Goal: Task Accomplishment & Management: Complete application form

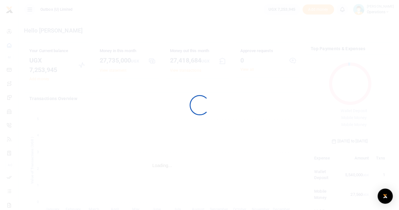
scroll to position [84, 73]
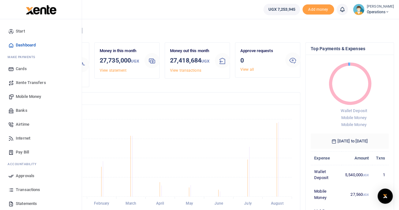
click at [28, 95] on span "Mobile Money" at bounding box center [28, 96] width 25 height 6
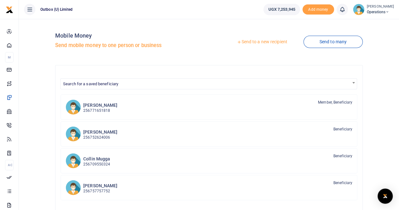
click at [264, 43] on link "Send to a new recipient" at bounding box center [262, 41] width 82 height 11
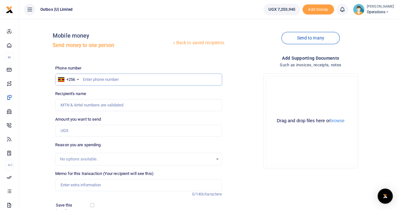
click at [84, 78] on input "text" at bounding box center [138, 79] width 167 height 12
type input "705943980"
click at [74, 131] on input "Amount you want to send" at bounding box center [138, 131] width 167 height 12
type input "170,000"
type input "Aisha Nairuba"
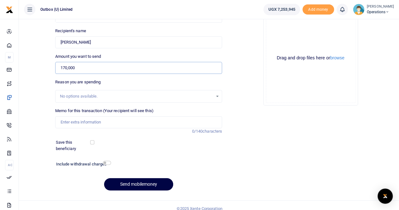
scroll to position [63, 0]
type input "170,000"
click at [75, 121] on input "Memo for this transaction (Your recipient will see this)" at bounding box center [138, 122] width 167 height 12
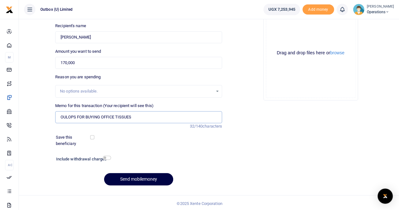
scroll to position [69, 0]
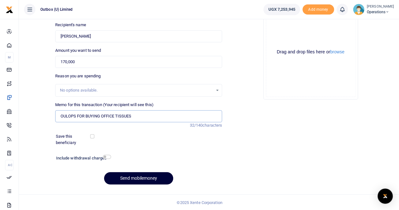
type input "OULOPS FOR BUYING OFFICE TISSUES"
click at [124, 178] on button "Send mobilemoney" at bounding box center [138, 178] width 69 height 12
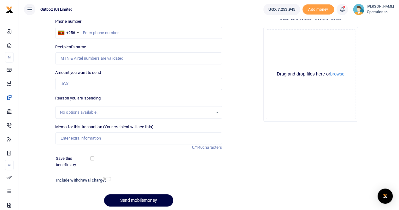
scroll to position [37, 0]
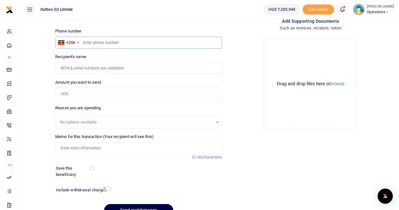
click at [97, 42] on input "text" at bounding box center [138, 43] width 167 height 12
type input "757757752"
type input "Thomas Kawooya"
type input "757757752"
click at [75, 90] on input "Amount you want to send" at bounding box center [138, 94] width 167 height 12
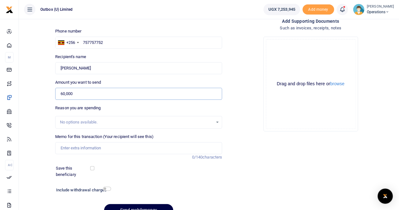
type input "60,000"
click at [76, 145] on input "Memo for this transaction (Your recipient will see this)" at bounding box center [138, 148] width 167 height 12
type input "o"
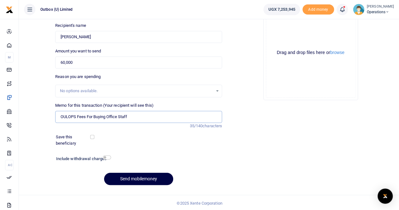
scroll to position [69, 0]
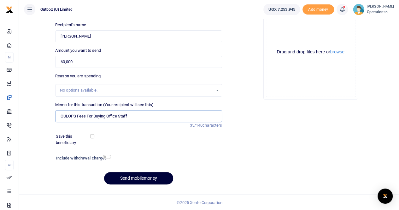
type input "OULOPS Fees For Buying Office Staff"
click at [120, 177] on button "Send mobilemoney" at bounding box center [138, 178] width 69 height 12
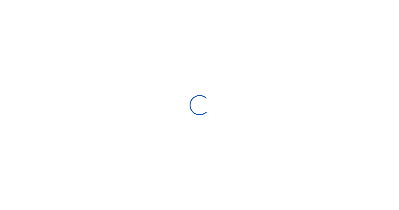
scroll to position [68, 0]
select select
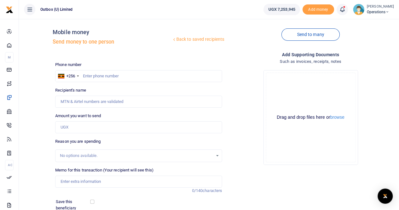
scroll to position [0, 0]
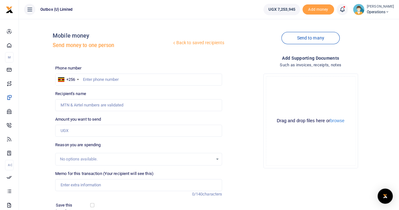
click at [207, 43] on link "Back to saved recipients" at bounding box center [197, 42] width 53 height 11
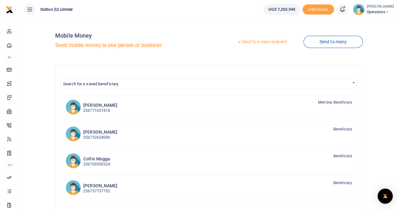
click at [259, 41] on link "Send to a new recipient" at bounding box center [262, 41] width 82 height 11
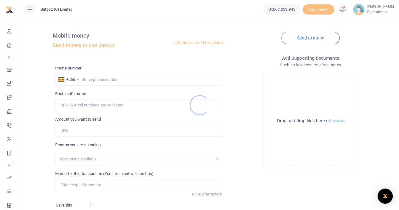
click at [96, 82] on div at bounding box center [199, 105] width 399 height 210
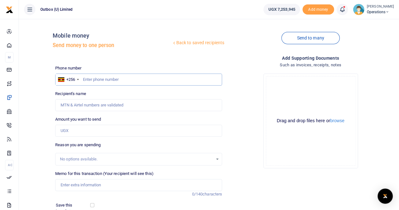
click at [91, 79] on input "text" at bounding box center [138, 79] width 167 height 12
type input "757757752"
type input "Thomas Kawooya"
type input "757757752"
click at [76, 131] on input "Amount you want to send" at bounding box center [138, 131] width 167 height 12
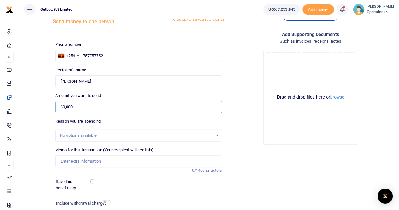
scroll to position [63, 0]
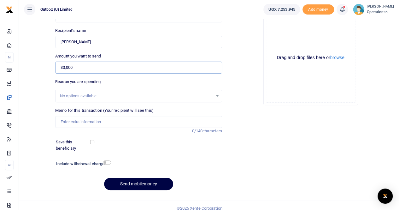
type input "30,000"
click at [76, 121] on input "Memo for this transaction (Your recipient will see this)" at bounding box center [138, 122] width 167 height 12
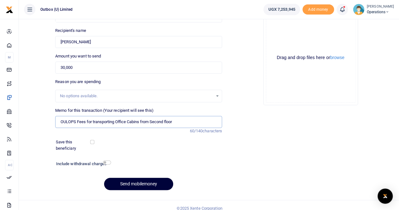
type input "OULOPS Fees for transporting Office Cabins from Second floor"
click at [126, 182] on button "Send mobilemoney" at bounding box center [138, 183] width 69 height 12
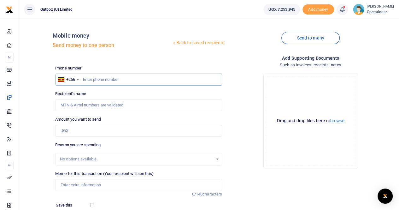
click at [124, 77] on input "text" at bounding box center [138, 79] width 167 height 12
type input "704984636"
type input "[PERSON_NAME]"
click at [85, 132] on input "Amount you want to send" at bounding box center [138, 131] width 167 height 12
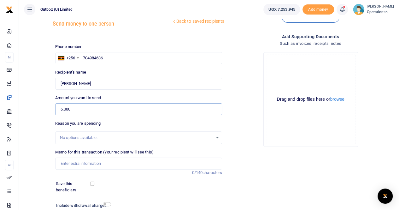
scroll to position [32, 0]
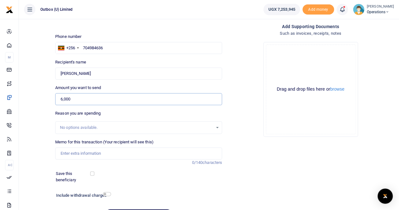
type input "6,000"
click at [82, 150] on input "Memo for this transaction (Your recipient will see this)" at bounding box center [138, 153] width 167 height 12
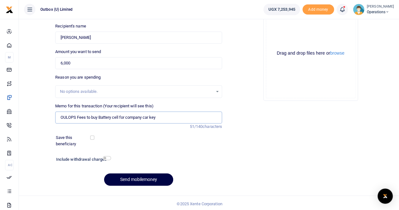
scroll to position [69, 0]
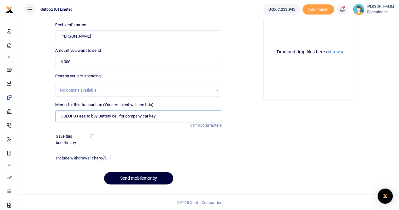
type input "OULOPS Fees to buy Battery cell for company car key"
click at [134, 178] on button "Send mobilemoney" at bounding box center [138, 178] width 69 height 12
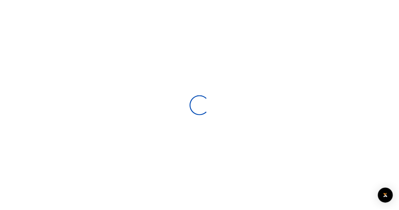
scroll to position [68, 0]
select select
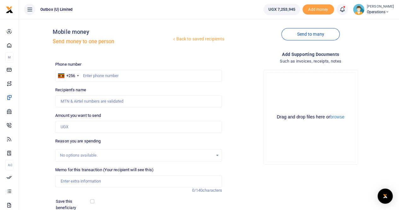
scroll to position [0, 0]
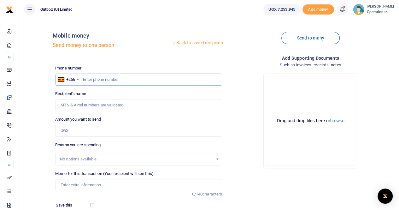
click at [106, 80] on input "text" at bounding box center [138, 79] width 167 height 12
type input "704984636"
click at [88, 130] on input "Amount you want to send" at bounding box center [138, 131] width 167 height 12
type input "[PERSON_NAME]"
type input "30,000"
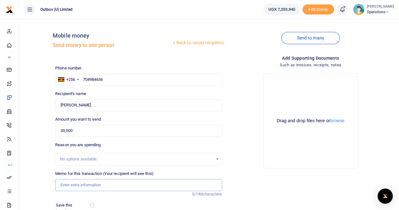
click at [68, 185] on input "Memo for this transaction (Your recipient will see this)" at bounding box center [138, 185] width 167 height 12
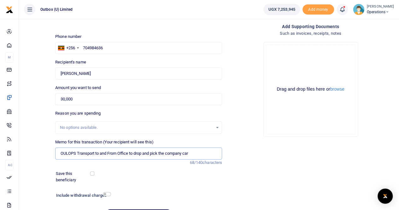
scroll to position [63, 0]
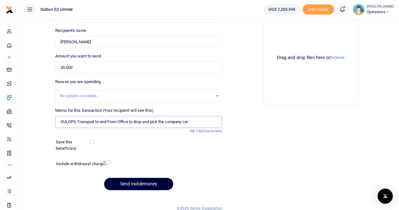
type input "OULOPS Transport to and From Office to drop and pick the company car"
click at [129, 183] on button "Send mobilemoney" at bounding box center [138, 183] width 69 height 12
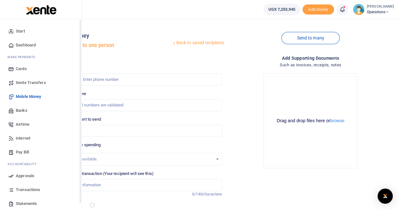
click at [28, 44] on span "Dashboard" at bounding box center [26, 45] width 20 height 6
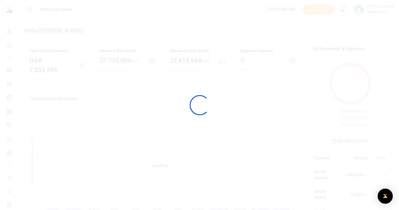
scroll to position [84, 73]
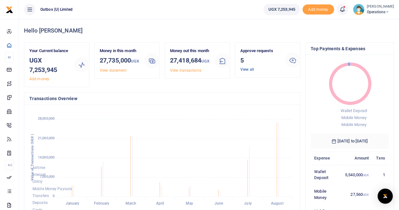
click at [247, 70] on link "View all" at bounding box center [247, 69] width 14 height 4
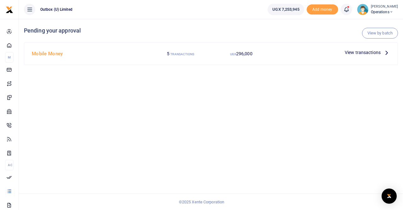
click at [358, 52] on span "View transactions" at bounding box center [363, 52] width 36 height 7
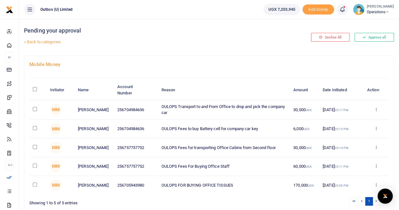
click at [34, 89] on input "\a \a : activate to sort column descending" at bounding box center [35, 89] width 4 height 4
checkbox input "true"
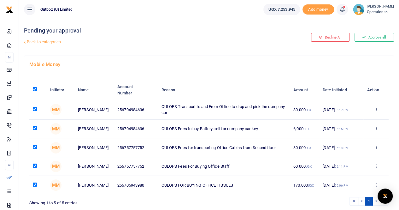
checkbox input "true"
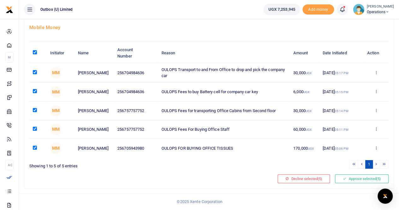
scroll to position [39, 0]
click at [350, 179] on button "Approve selected (5)" at bounding box center [362, 178] width 54 height 9
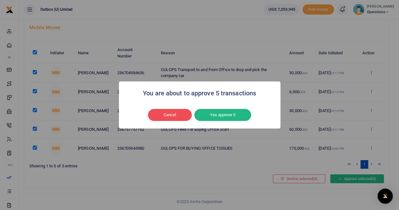
scroll to position [33, 0]
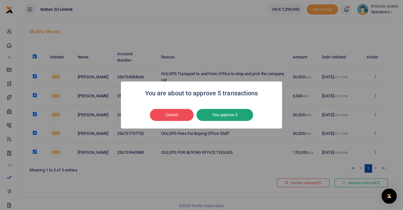
click at [231, 114] on button "Yes approve 5" at bounding box center [225, 115] width 57 height 12
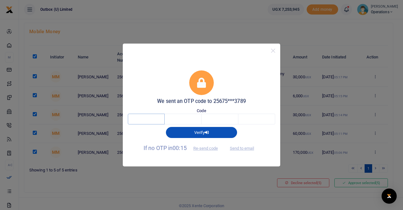
click at [145, 120] on input "text" at bounding box center [146, 118] width 37 height 11
type input "4"
type input "9"
type input "1"
type input "0"
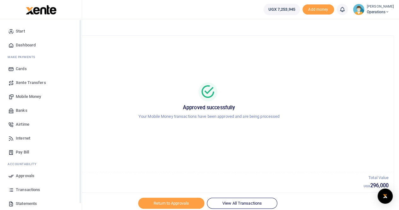
click at [23, 46] on span "Dashboard" at bounding box center [26, 45] width 20 height 6
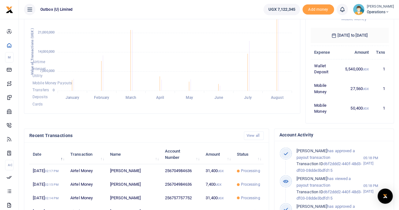
scroll to position [81, 0]
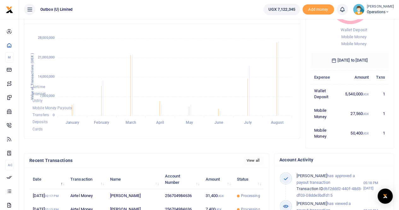
click at [253, 160] on link "View all" at bounding box center [254, 160] width 20 height 9
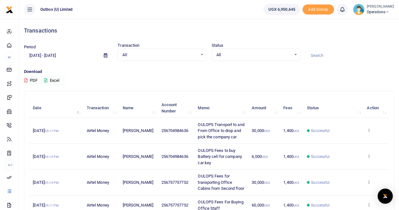
click at [381, 14] on span "Operations" at bounding box center [380, 12] width 27 height 6
click at [366, 47] on link "Logout" at bounding box center [365, 46] width 50 height 9
